Goal: Submit feedback/report problem

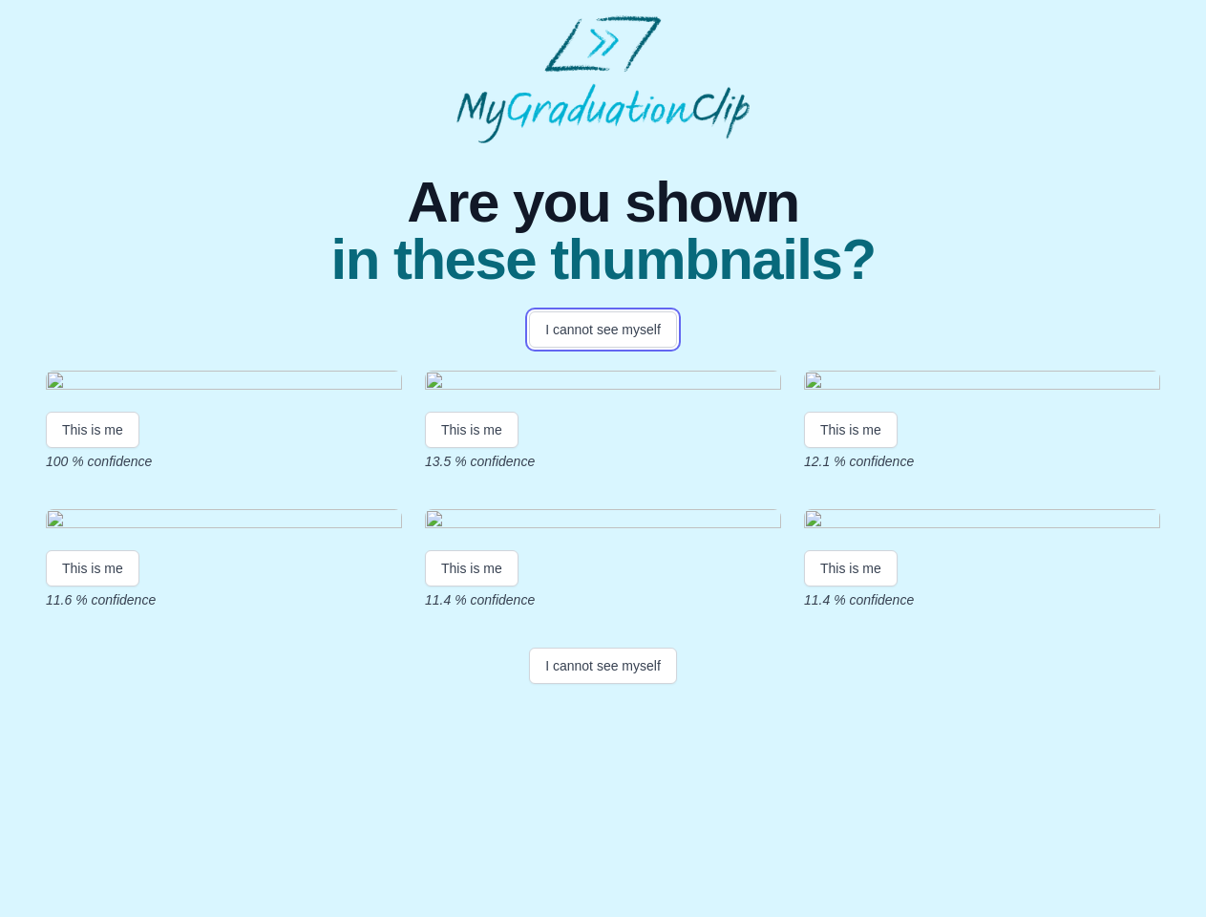
click at [602, 329] on button "I cannot see myself" at bounding box center [603, 329] width 148 height 36
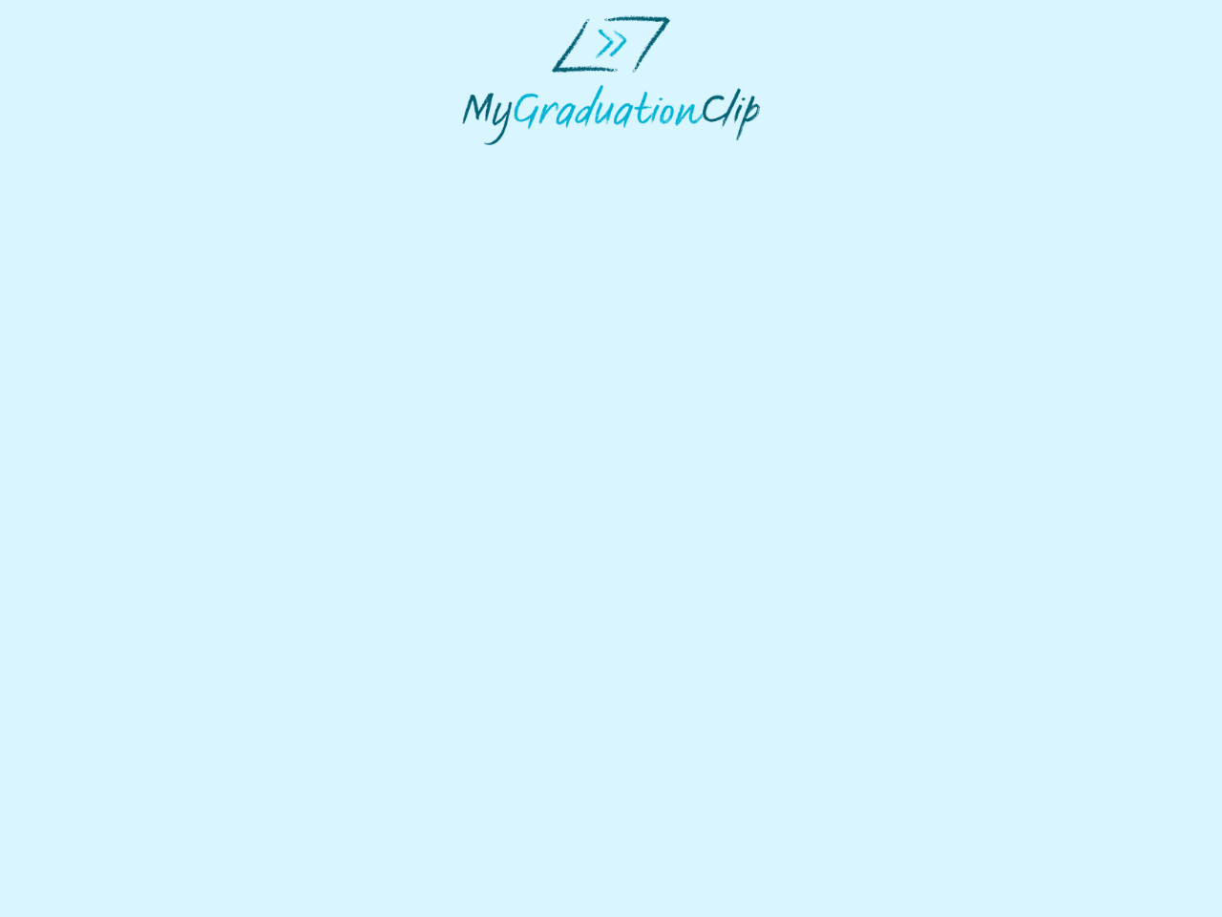
click at [93, 160] on html at bounding box center [611, 80] width 1222 height 160
click at [475, 160] on html at bounding box center [611, 80] width 1222 height 160
click at [855, 160] on html at bounding box center [611, 80] width 1222 height 160
click at [93, 160] on html at bounding box center [611, 80] width 1222 height 160
click at [475, 160] on html at bounding box center [611, 80] width 1222 height 160
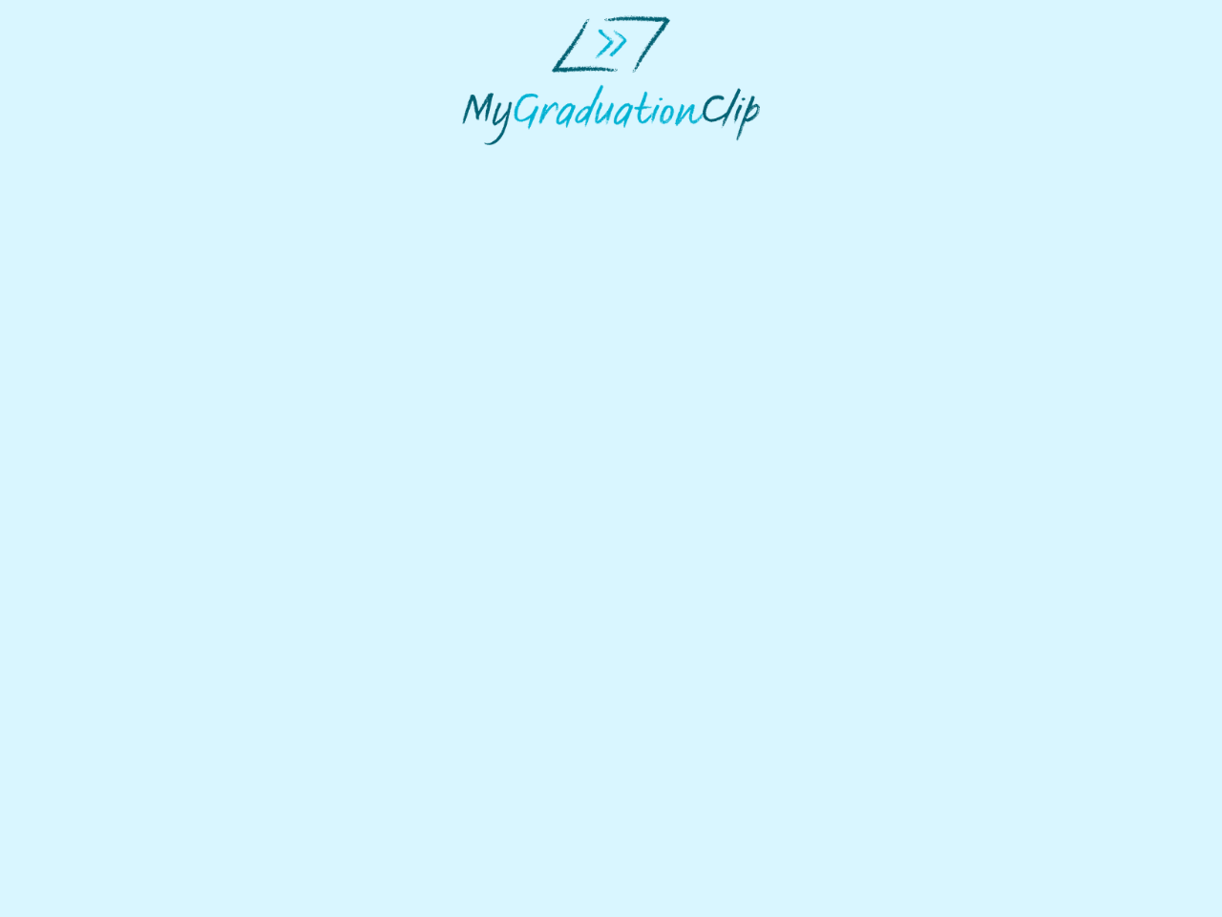
click at [855, 160] on html at bounding box center [611, 80] width 1222 height 160
